Goal: Find specific page/section: Find specific page/section

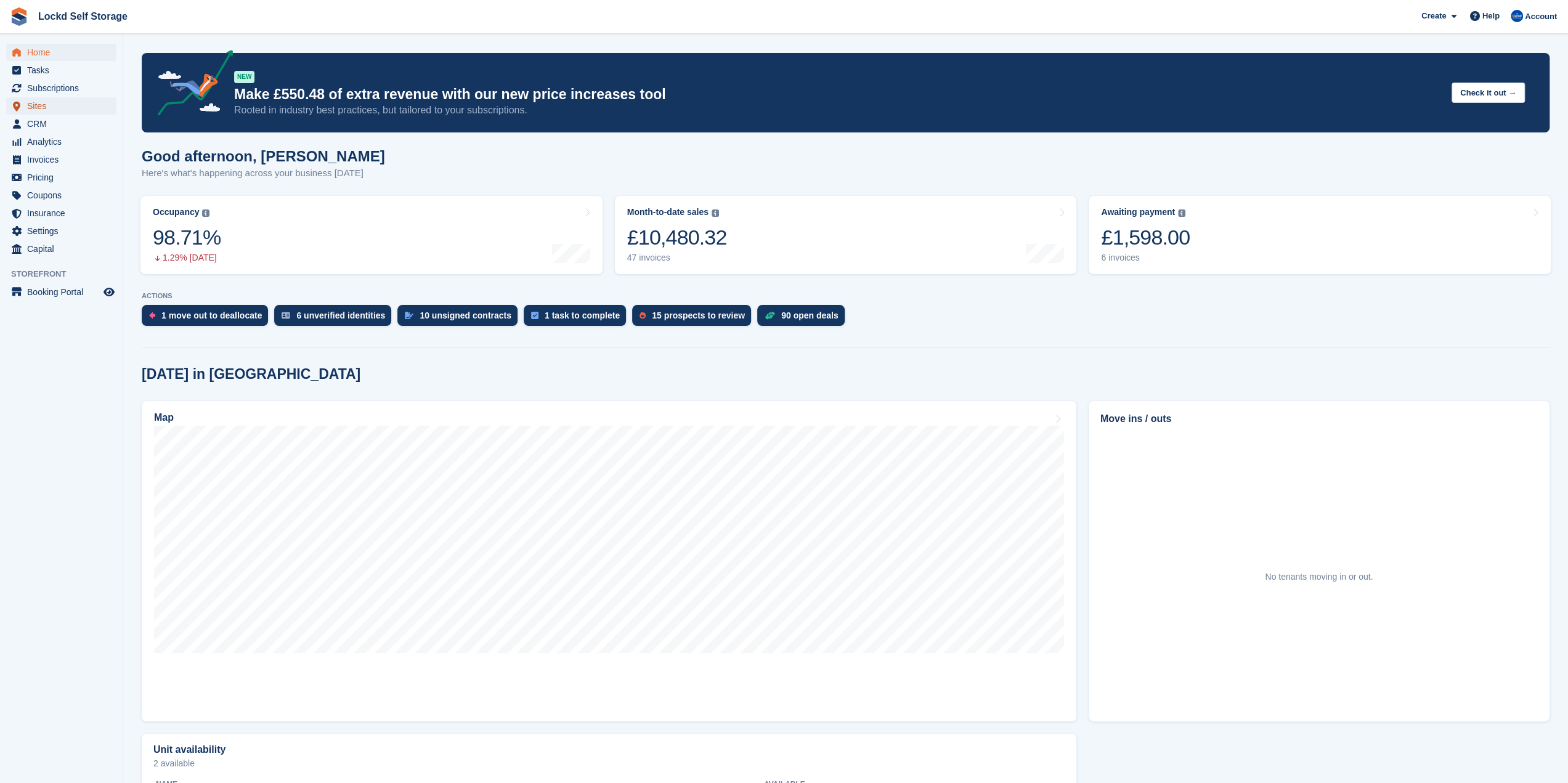
click at [23, 103] on span "menu" at bounding box center [17, 106] width 15 height 15
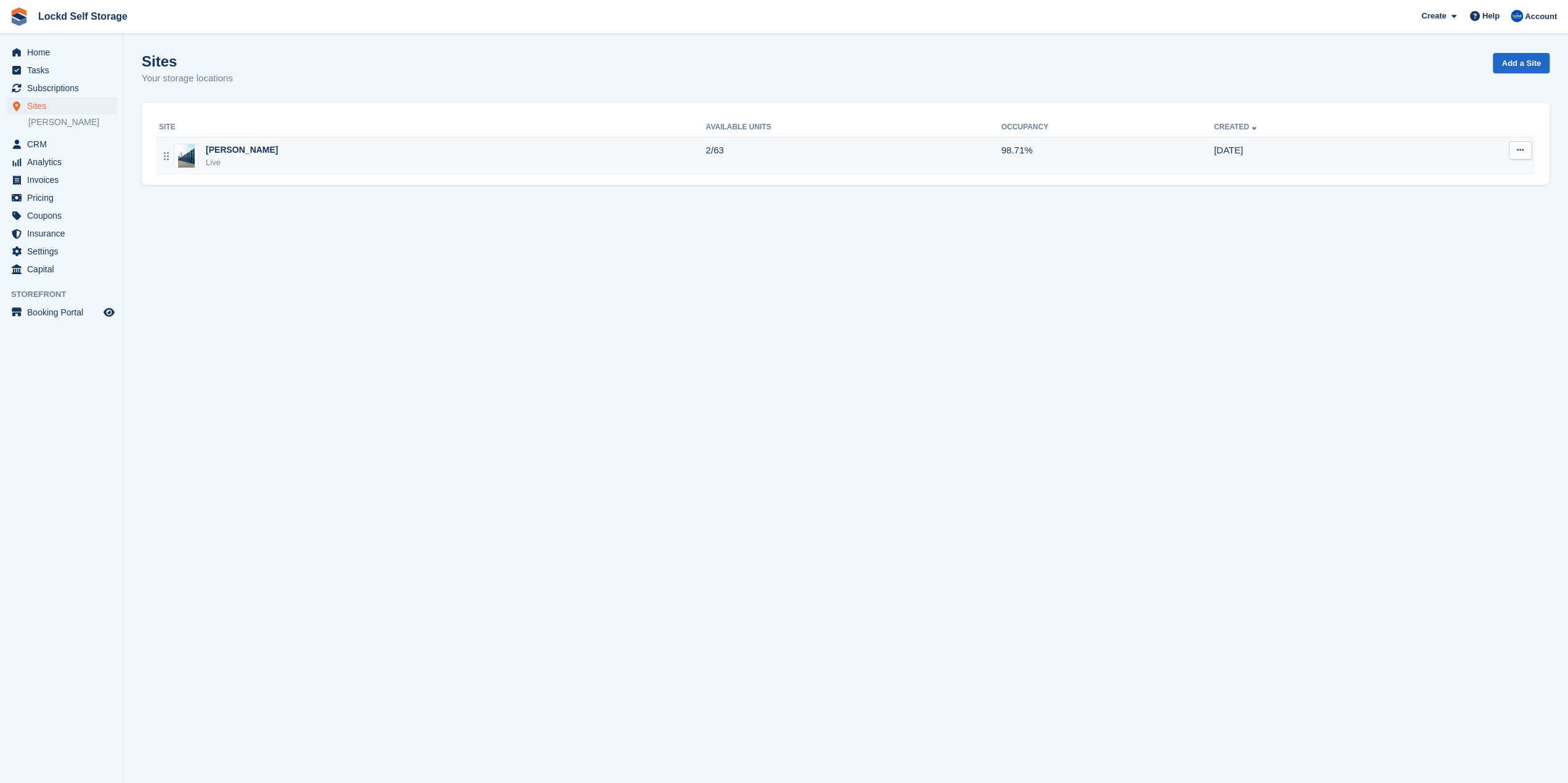
click at [322, 159] on div "Horley Live" at bounding box center [433, 156] width 547 height 25
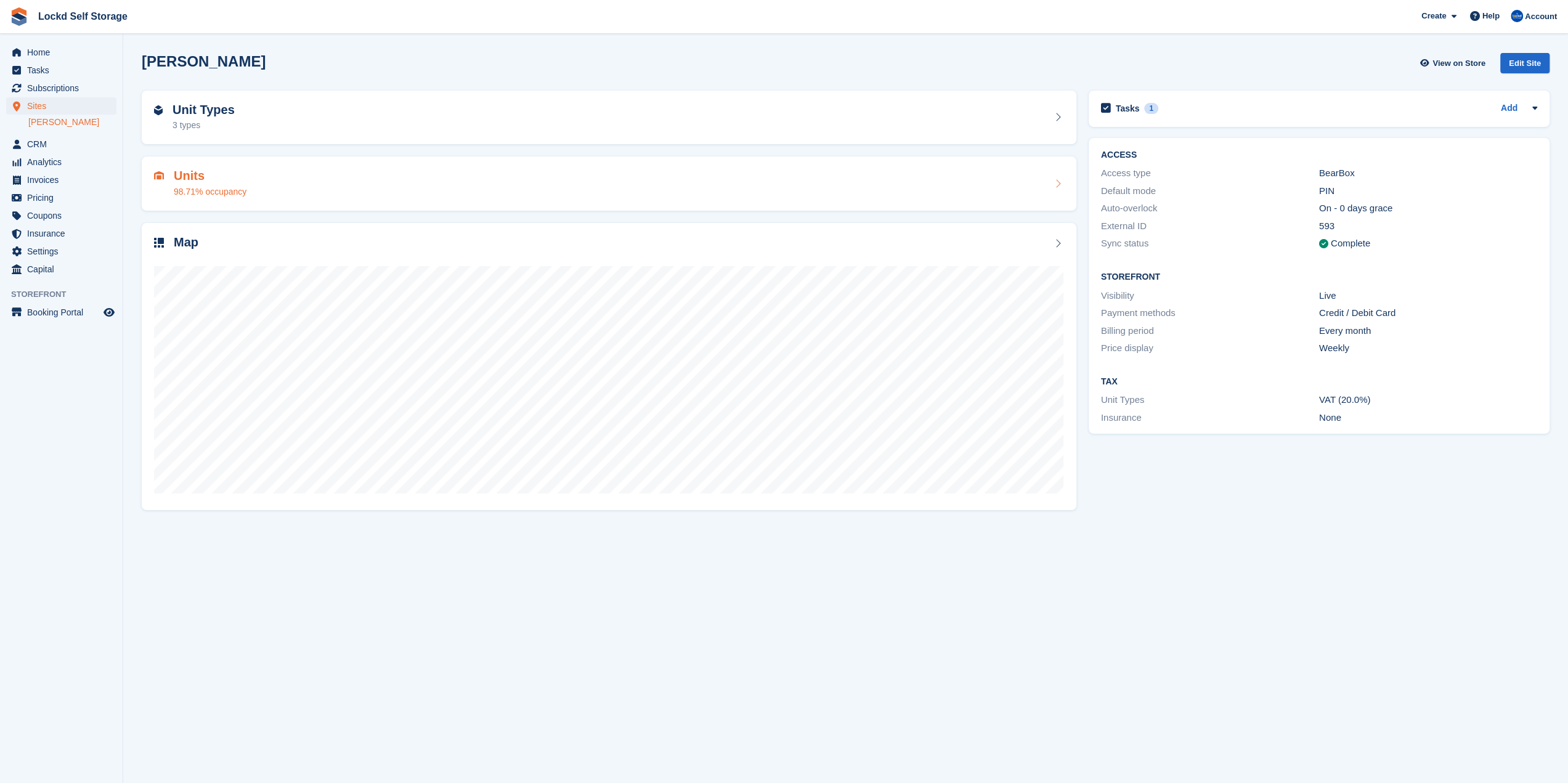
click at [288, 190] on div "Units 98.71% occupancy" at bounding box center [608, 183] width 910 height 29
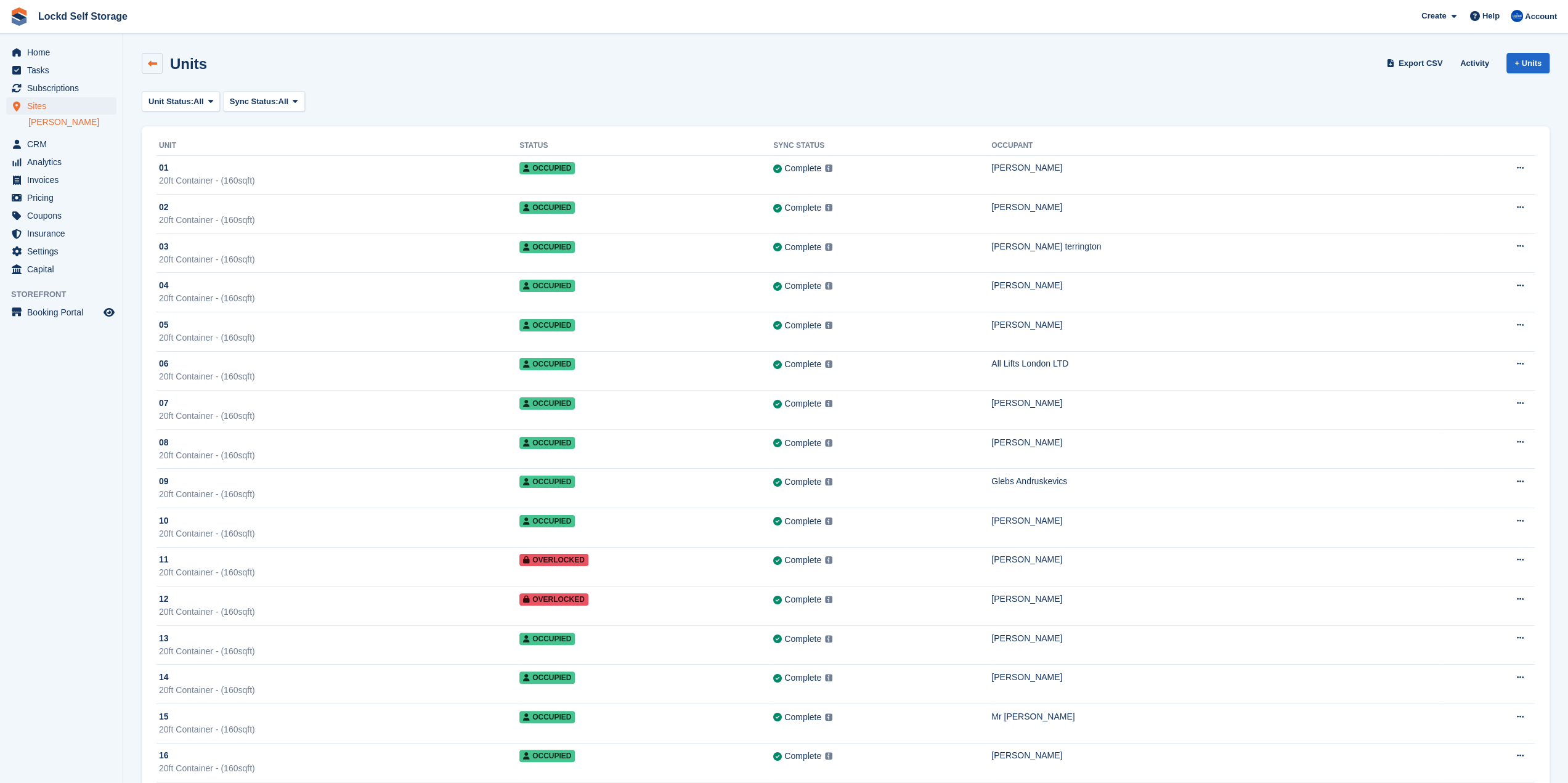
click at [162, 63] on link at bounding box center [152, 63] width 21 height 21
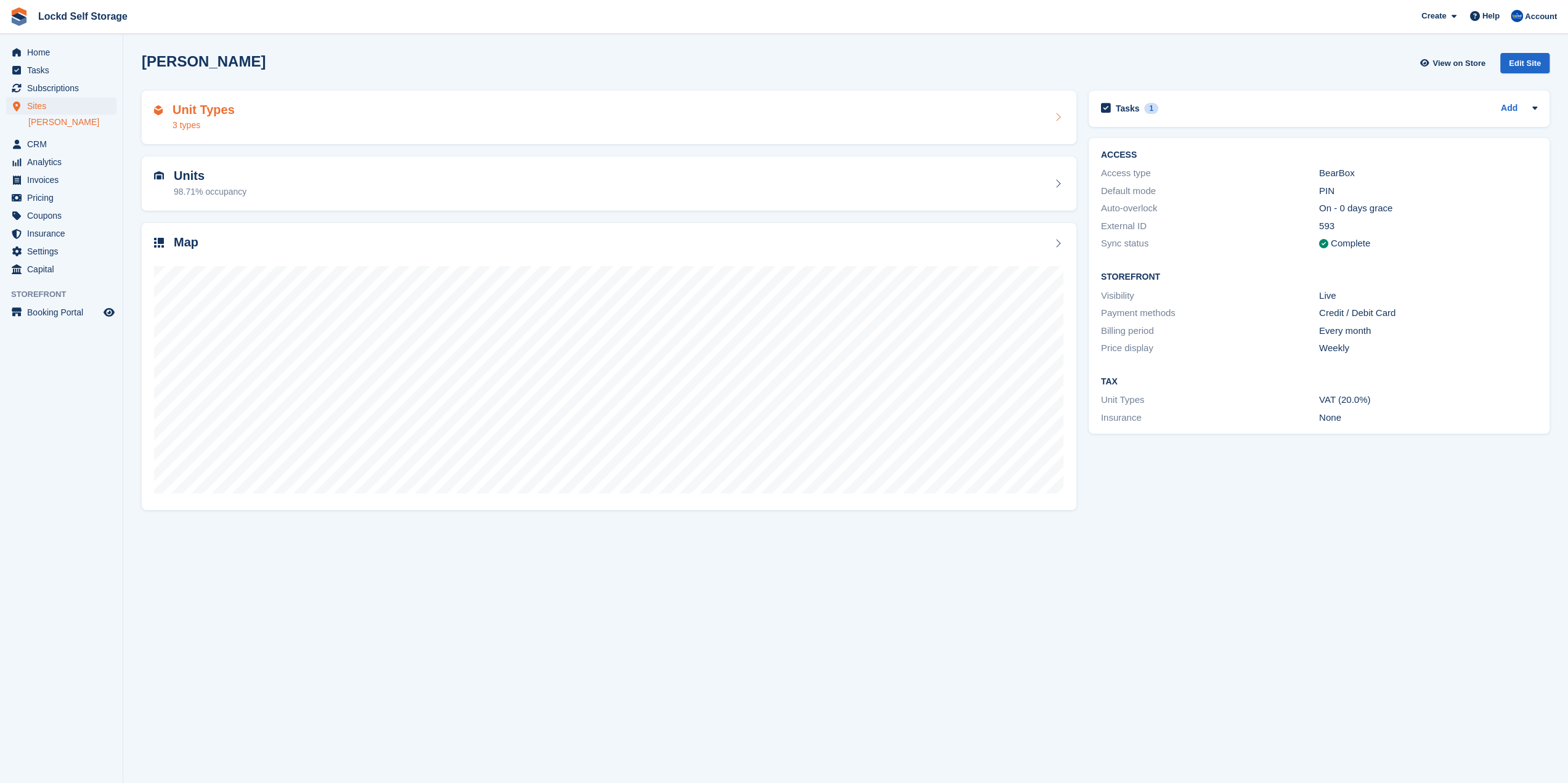
click at [360, 120] on div "Unit Types 3 types" at bounding box center [608, 117] width 910 height 29
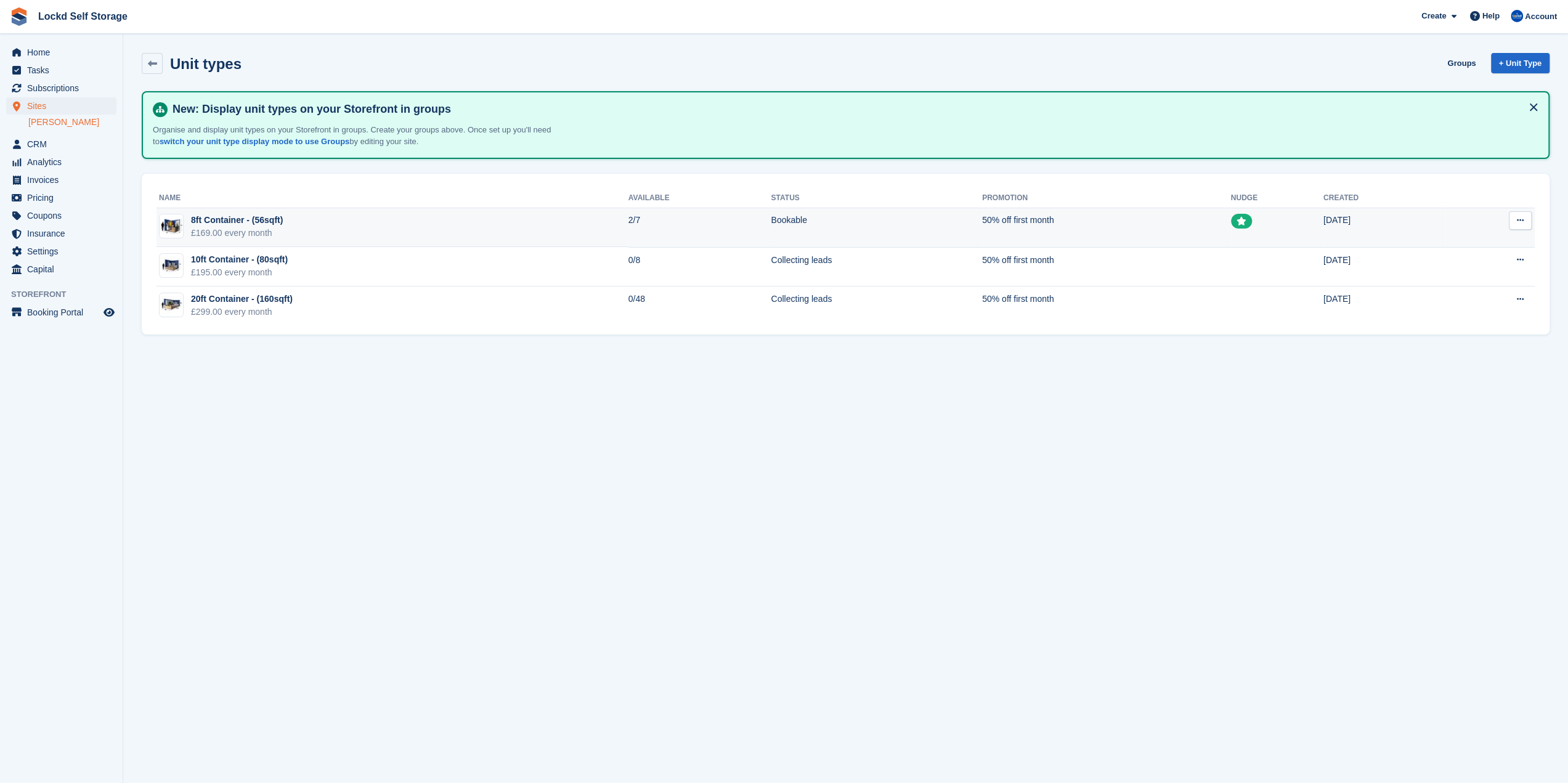
click at [319, 229] on td "8ft Container - (56sqft) £169.00 every month" at bounding box center [392, 228] width 472 height 39
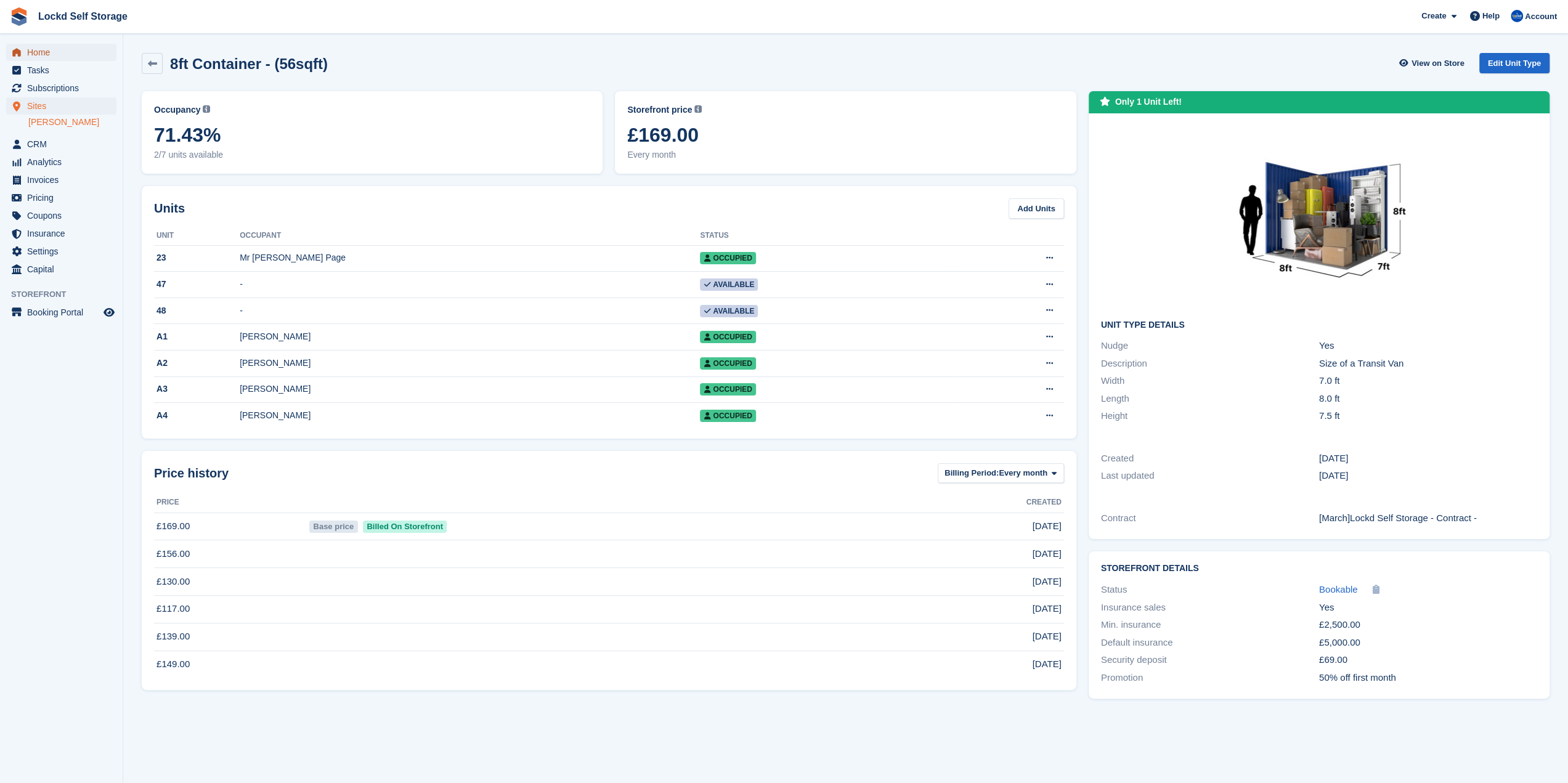
click at [42, 48] on span "Home" at bounding box center [64, 52] width 74 height 17
